Goal: Feedback & Contribution: Contribute content

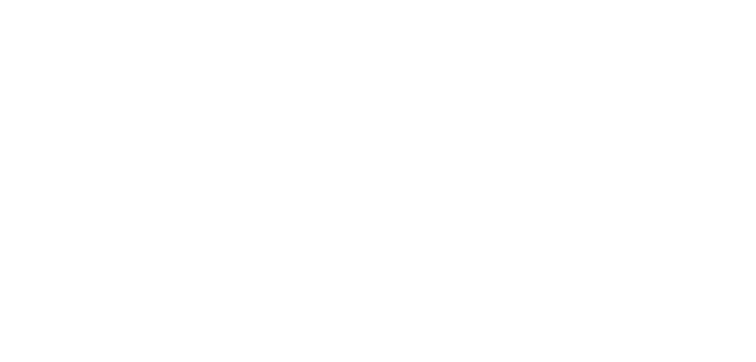
select select "*"
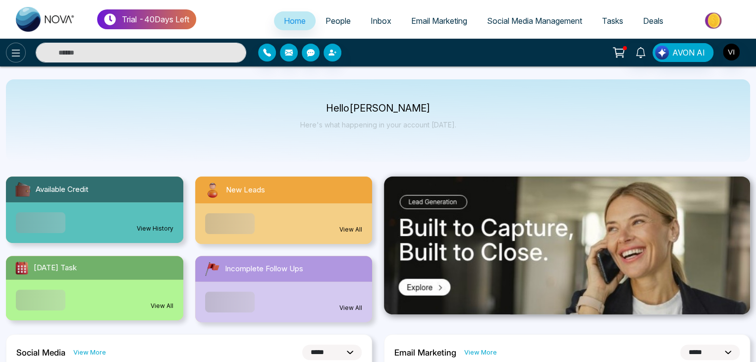
click at [16, 51] on icon at bounding box center [16, 53] width 12 height 12
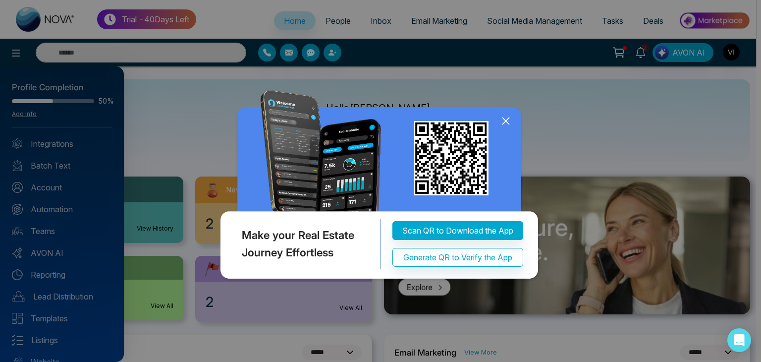
click at [505, 126] on icon at bounding box center [505, 120] width 15 height 15
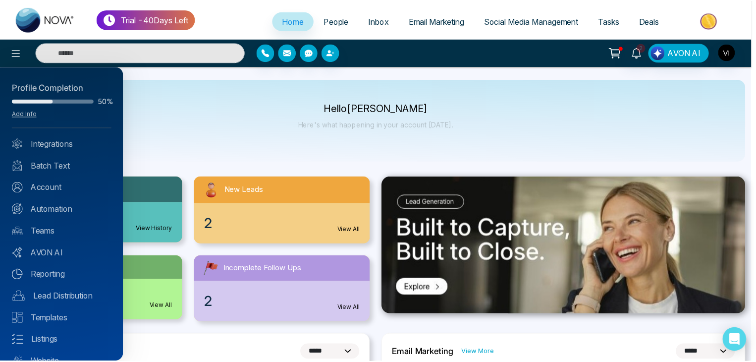
scroll to position [39, 0]
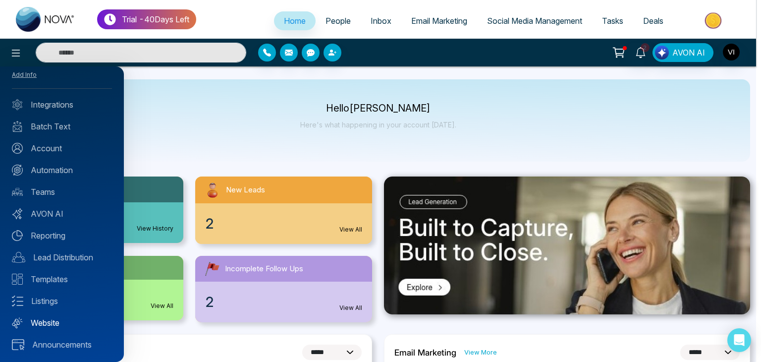
click at [56, 321] on link "Website" at bounding box center [62, 322] width 100 height 12
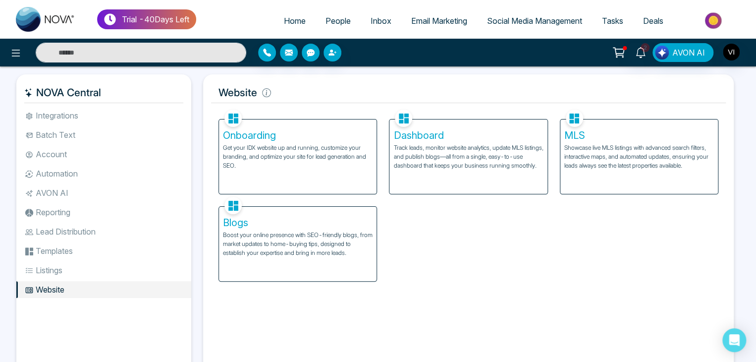
click at [304, 282] on div "Facebook NOVACRM enables users to connect to Facebook to schedule social media …" at bounding box center [468, 239] width 515 height 264
click at [327, 257] on div "Blogs Boost your online presence with SEO-friendly blogs, from market updates t…" at bounding box center [297, 244] width 157 height 74
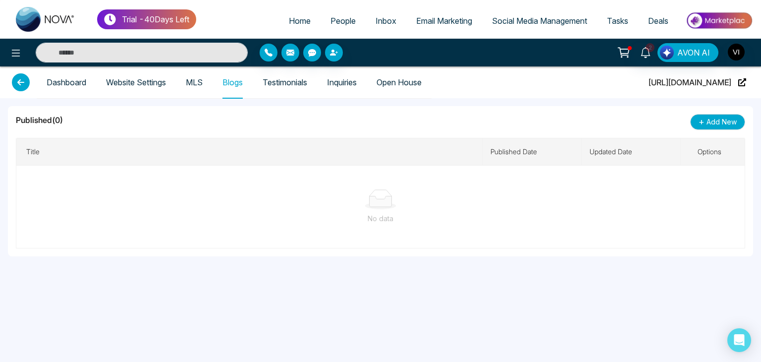
click at [203, 83] on link "MLS" at bounding box center [194, 82] width 17 height 8
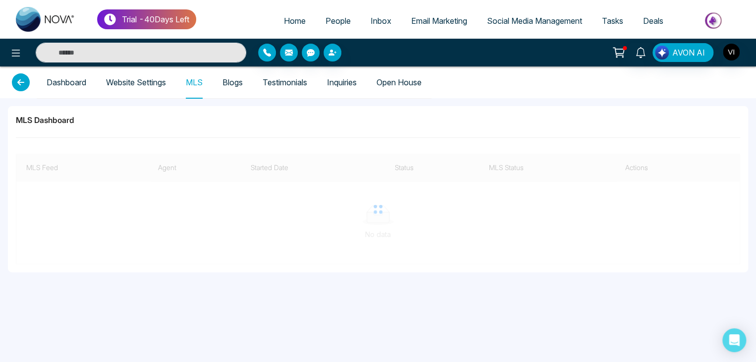
click at [307, 78] on link "Testimonials" at bounding box center [284, 82] width 45 height 8
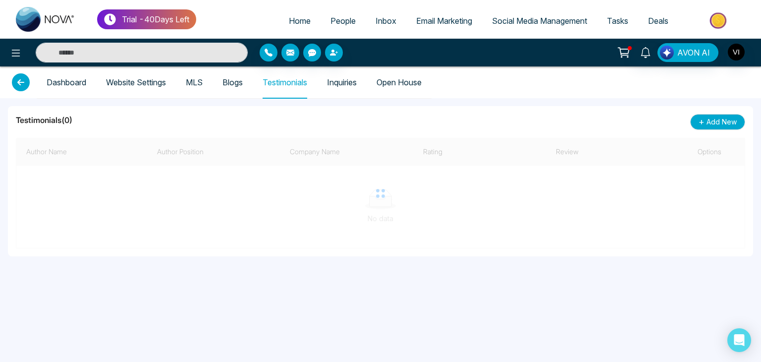
click at [344, 79] on link "Inquiries" at bounding box center [342, 82] width 30 height 8
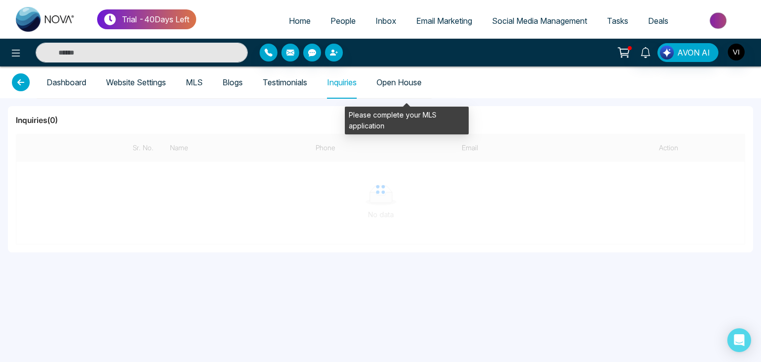
click at [389, 81] on span "Open House" at bounding box center [398, 82] width 45 height 32
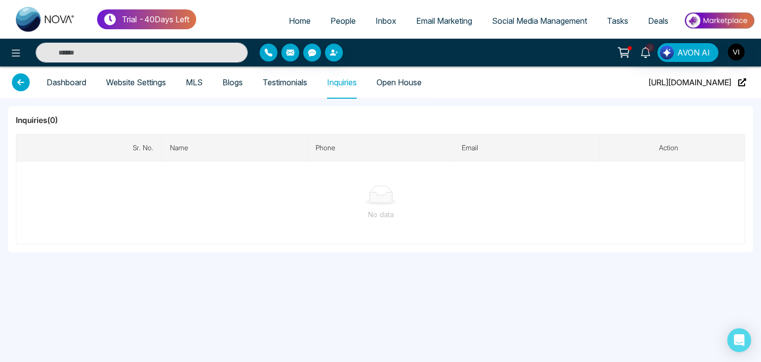
click at [236, 83] on link "Blogs" at bounding box center [232, 82] width 20 height 8
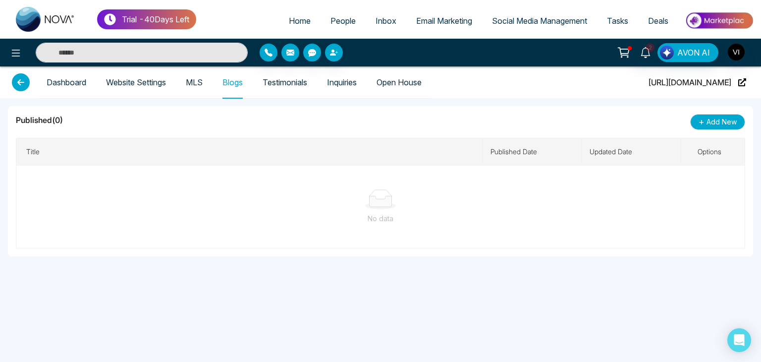
click at [120, 78] on link "Website Settings" at bounding box center [136, 82] width 60 height 8
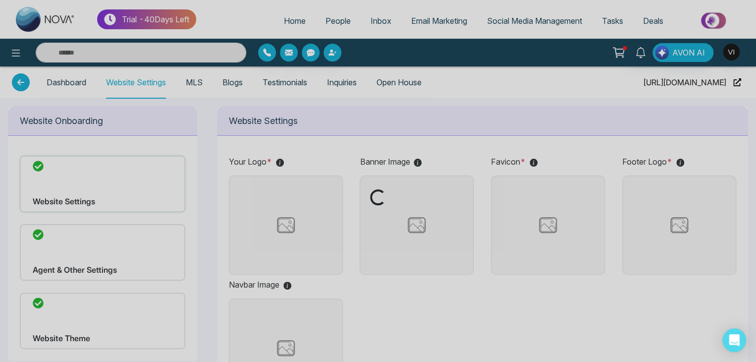
type input "**********"
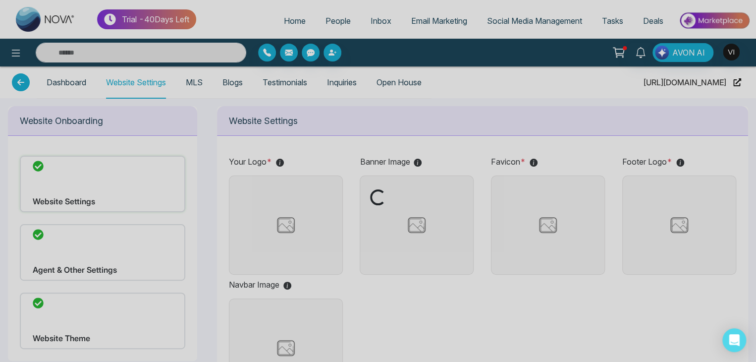
type input "**********"
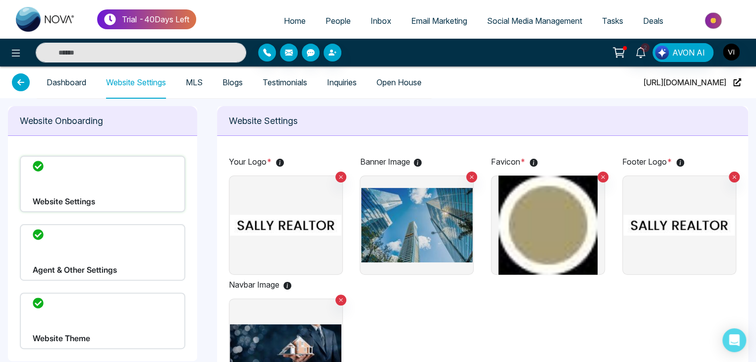
click at [11, 82] on header "Dashboard Website Settings MLS Blogs Testimonials Inquiries Open House [URL][DO…" at bounding box center [378, 82] width 756 height 32
click at [25, 80] on icon at bounding box center [21, 82] width 18 height 18
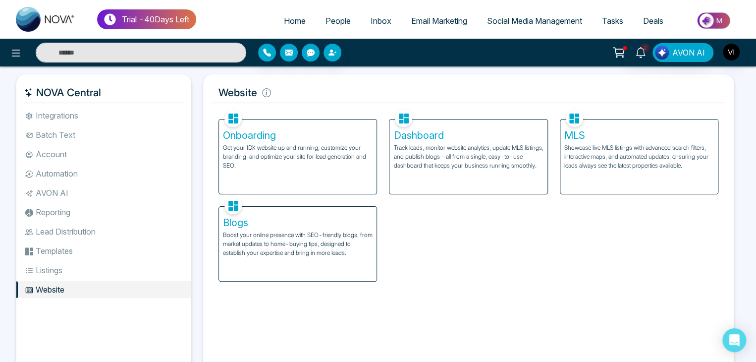
click at [416, 147] on p "Track leads, monitor website analytics, update MLS listings, and publish blogs—…" at bounding box center [468, 156] width 150 height 27
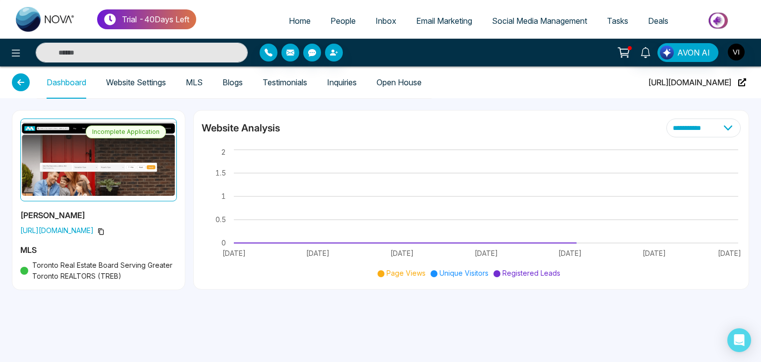
click at [239, 80] on link "Blogs" at bounding box center [232, 82] width 20 height 8
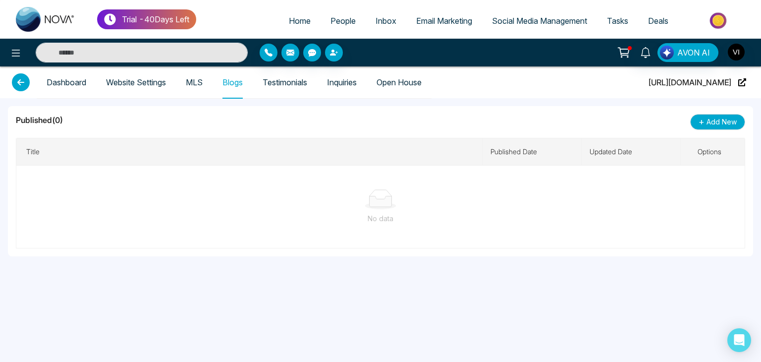
click at [200, 82] on link "MLS" at bounding box center [194, 82] width 17 height 8
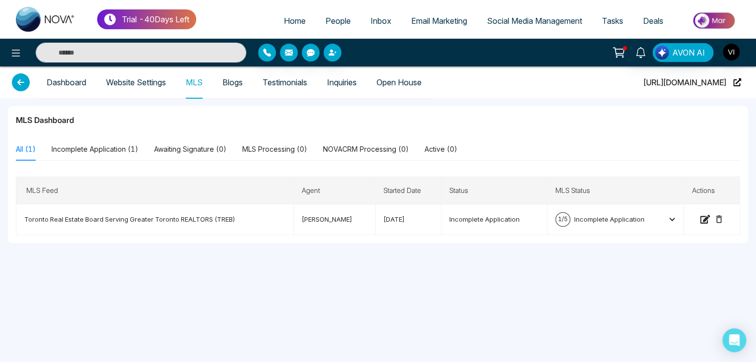
click at [233, 84] on link "Blogs" at bounding box center [232, 82] width 20 height 8
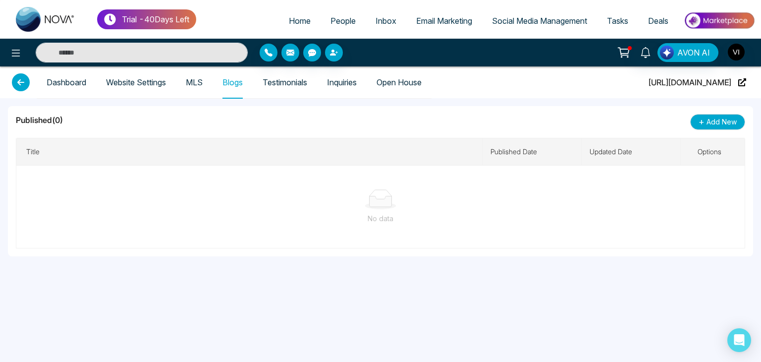
drag, startPoint x: 10, startPoint y: 77, endPoint x: 20, endPoint y: 79, distance: 10.1
click at [20, 79] on header "Dashboard Website Settings MLS Blogs Testimonials Inquiries Open House [URL][DO…" at bounding box center [380, 82] width 761 height 32
click at [20, 79] on icon at bounding box center [21, 82] width 18 height 18
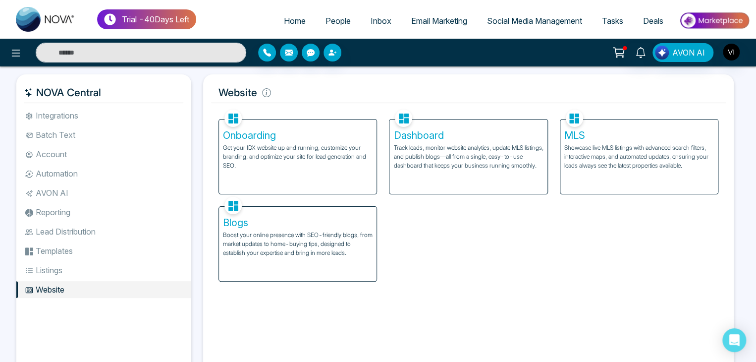
click at [252, 282] on div "Facebook NOVACRM enables users to connect to Facebook to schedule social media …" at bounding box center [468, 239] width 515 height 264
click at [281, 257] on div "Blogs Boost your online presence with SEO-friendly blogs, from market updates t…" at bounding box center [297, 244] width 157 height 74
click at [502, 133] on h5 "Dashboard" at bounding box center [468, 135] width 150 height 12
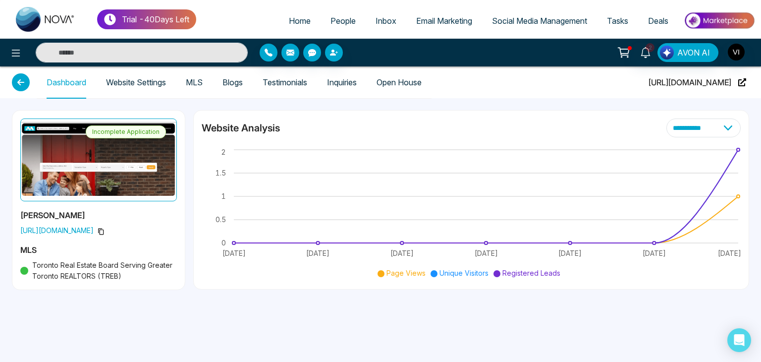
click at [241, 79] on link "Blogs" at bounding box center [232, 82] width 20 height 8
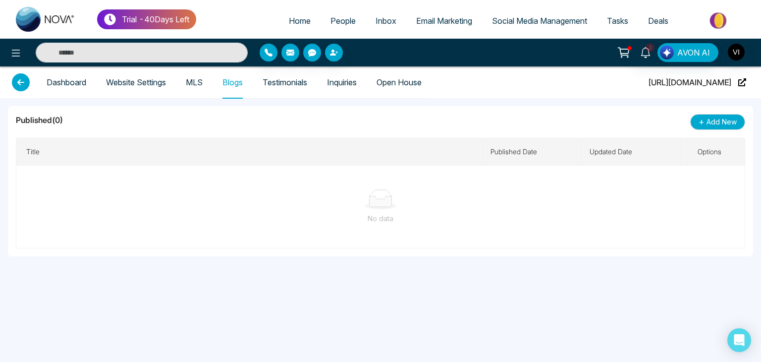
click at [438, 220] on div "No data" at bounding box center [380, 218] width 712 height 11
click at [702, 122] on span "+" at bounding box center [701, 122] width 6 height 14
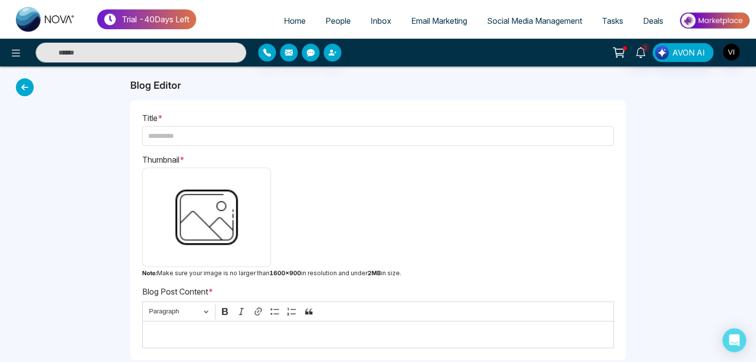
click at [220, 216] on img at bounding box center [206, 216] width 119 height 89
click at [0, 0] on input "file" at bounding box center [0, 0] width 0 height 0
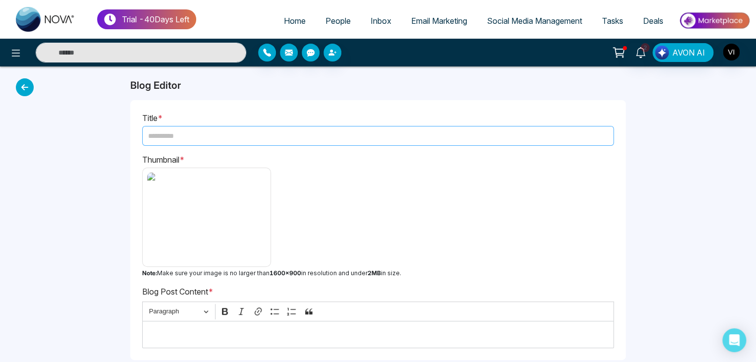
click at [379, 141] on input "text" at bounding box center [377, 136] width 471 height 20
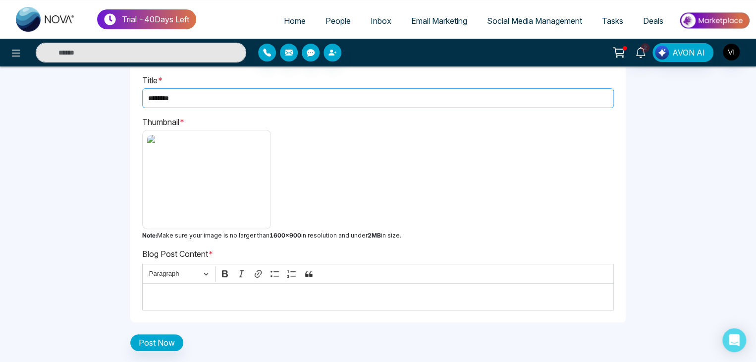
type input "********"
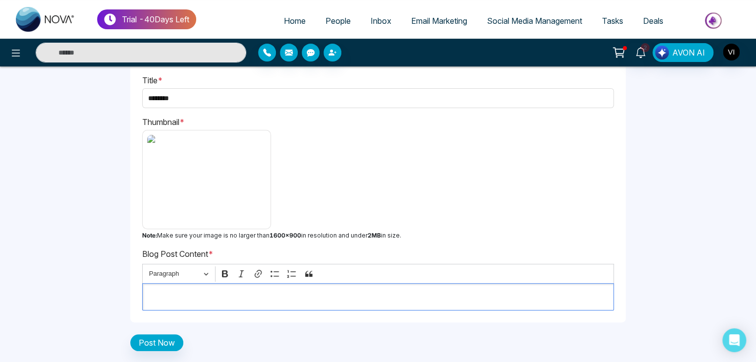
click at [219, 299] on p "Editor editing area: main" at bounding box center [378, 297] width 461 height 12
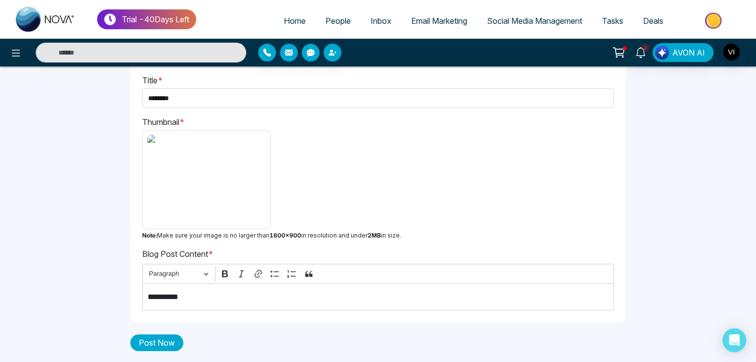
click at [162, 342] on button "Post Now" at bounding box center [156, 342] width 53 height 17
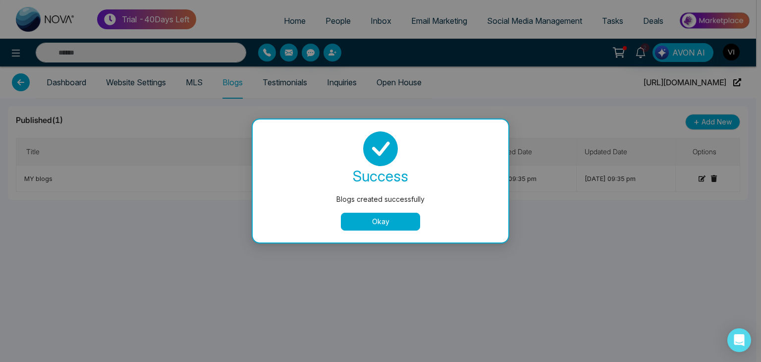
click at [391, 214] on button "Okay" at bounding box center [380, 221] width 79 height 18
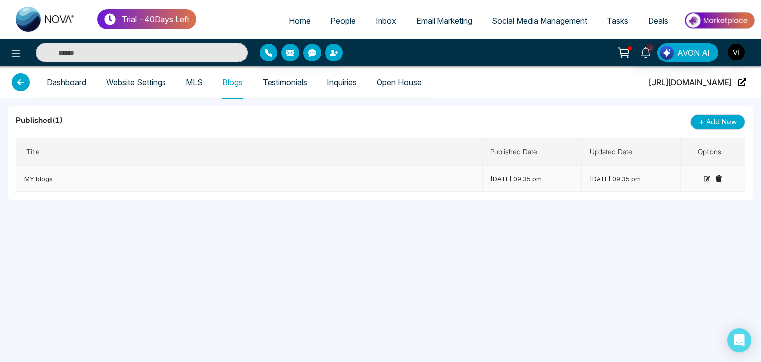
click at [709, 175] on icon at bounding box center [706, 178] width 7 height 6
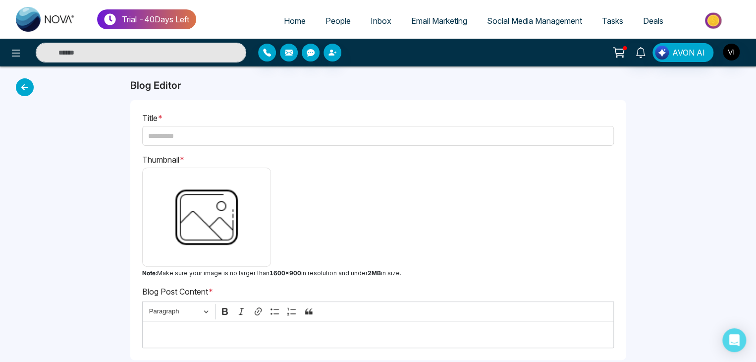
type input "********"
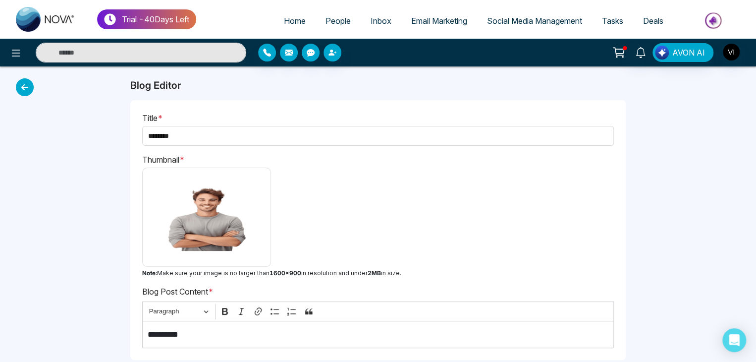
scroll to position [38, 0]
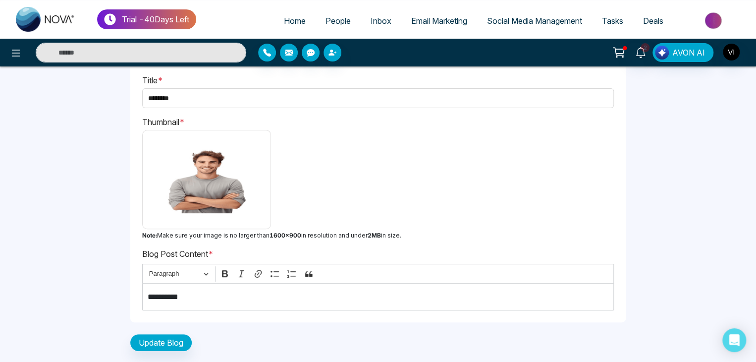
click at [244, 291] on p "**********" at bounding box center [378, 297] width 461 height 12
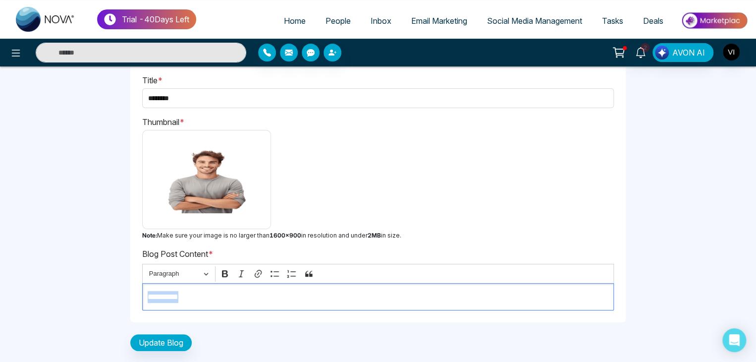
click at [244, 291] on p "**********" at bounding box center [378, 297] width 461 height 12
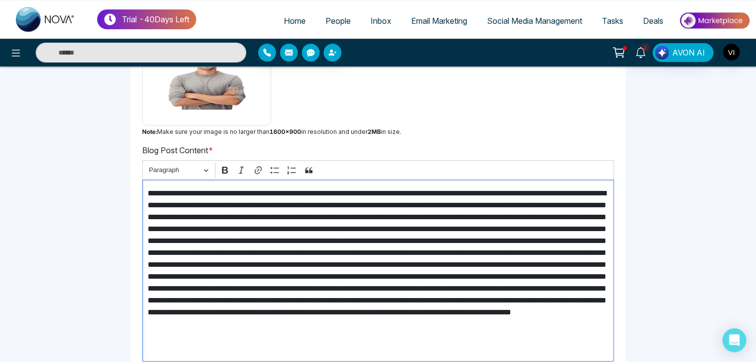
scroll to position [192, 0]
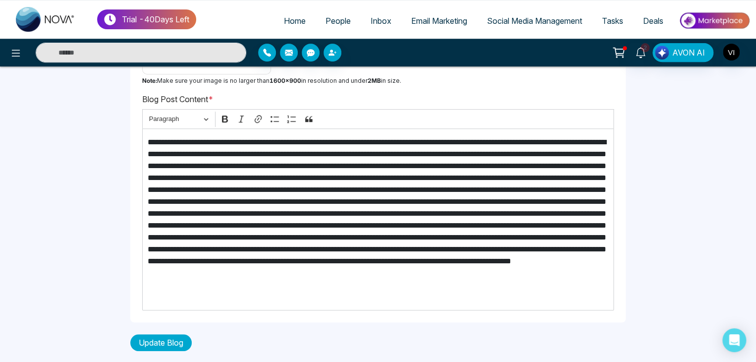
click at [172, 334] on button "Update Blog" at bounding box center [160, 342] width 61 height 17
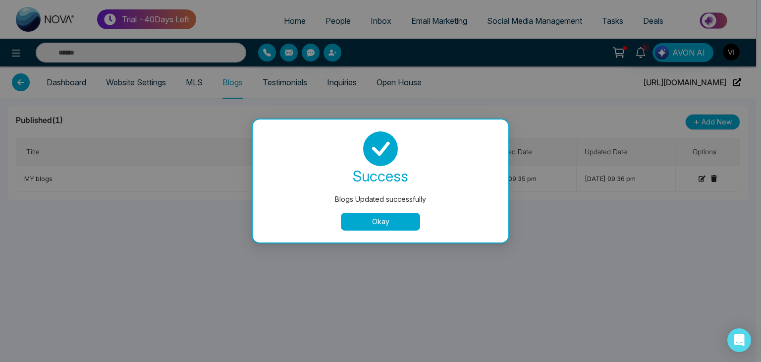
click at [416, 220] on button "Okay" at bounding box center [380, 221] width 79 height 18
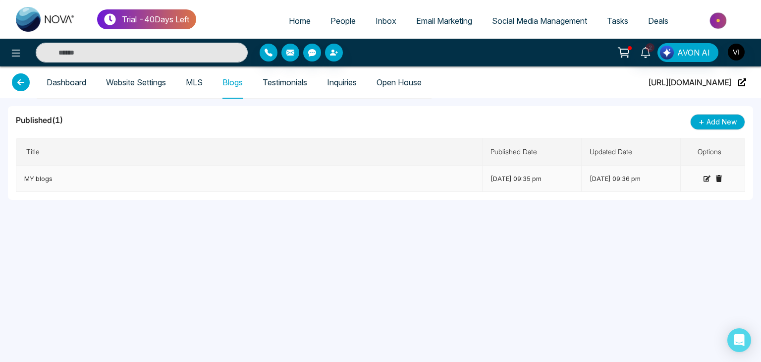
click at [715, 171] on td at bounding box center [712, 178] width 64 height 26
click at [717, 175] on icon at bounding box center [718, 178] width 6 height 7
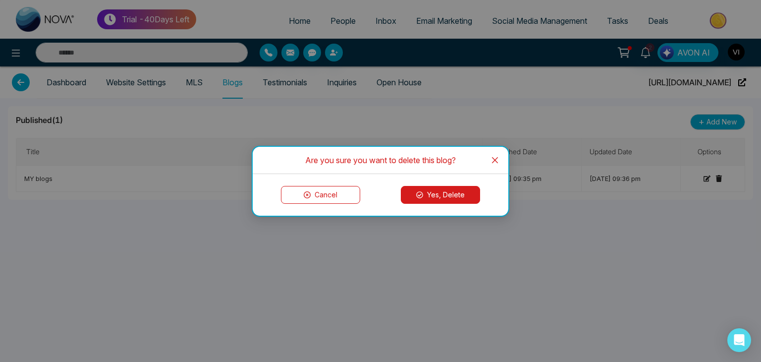
click at [468, 196] on button "Yes, Delete" at bounding box center [440, 195] width 79 height 18
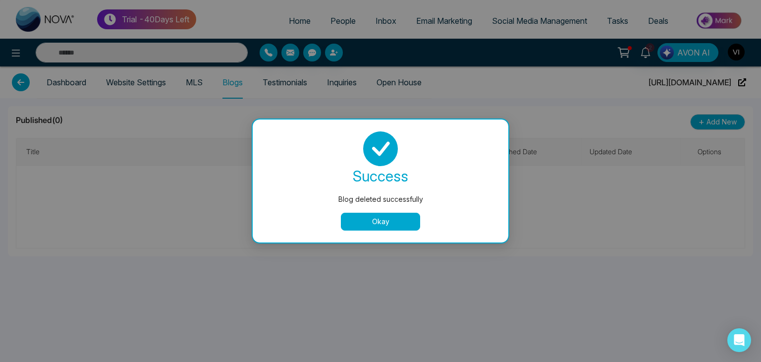
click at [368, 228] on button "Okay" at bounding box center [380, 221] width 79 height 18
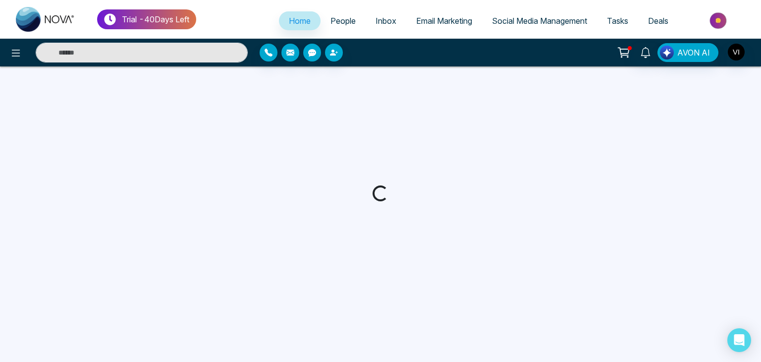
select select "*"
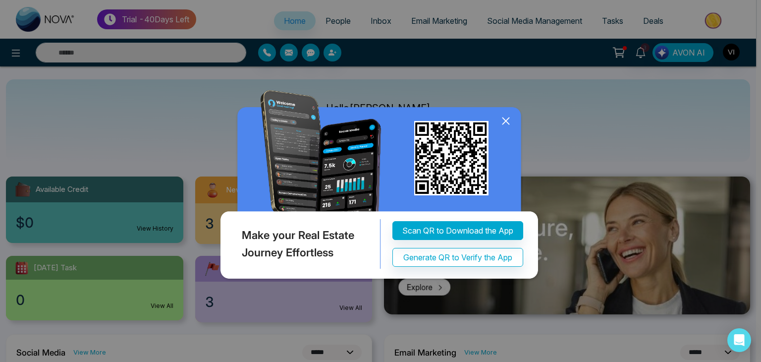
click at [509, 118] on icon at bounding box center [505, 121] width 6 height 6
